Goal: Navigation & Orientation: Find specific page/section

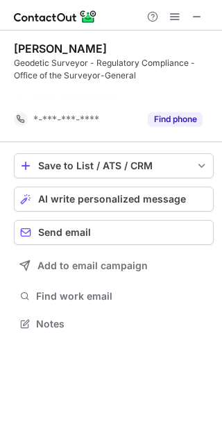
scroll to position [291, 222]
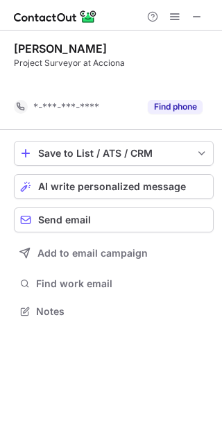
scroll to position [279, 222]
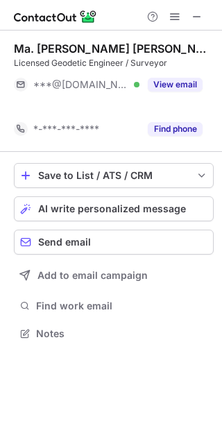
scroll to position [301, 222]
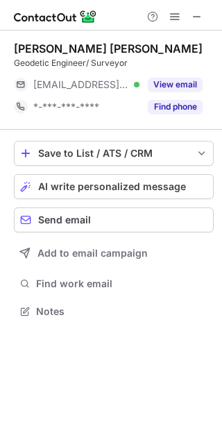
scroll to position [301, 222]
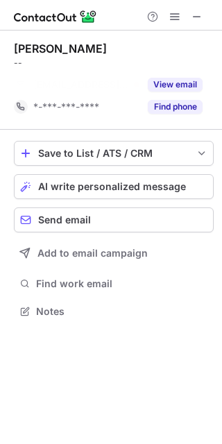
scroll to position [279, 222]
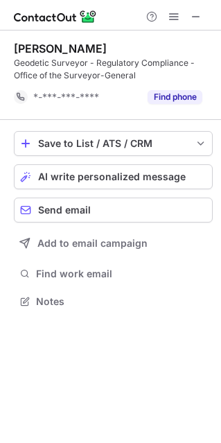
scroll to position [291, 220]
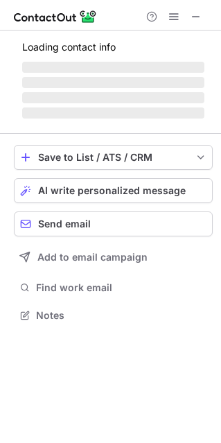
scroll to position [7, 7]
